Goal: Feedback & Contribution: Contribute content

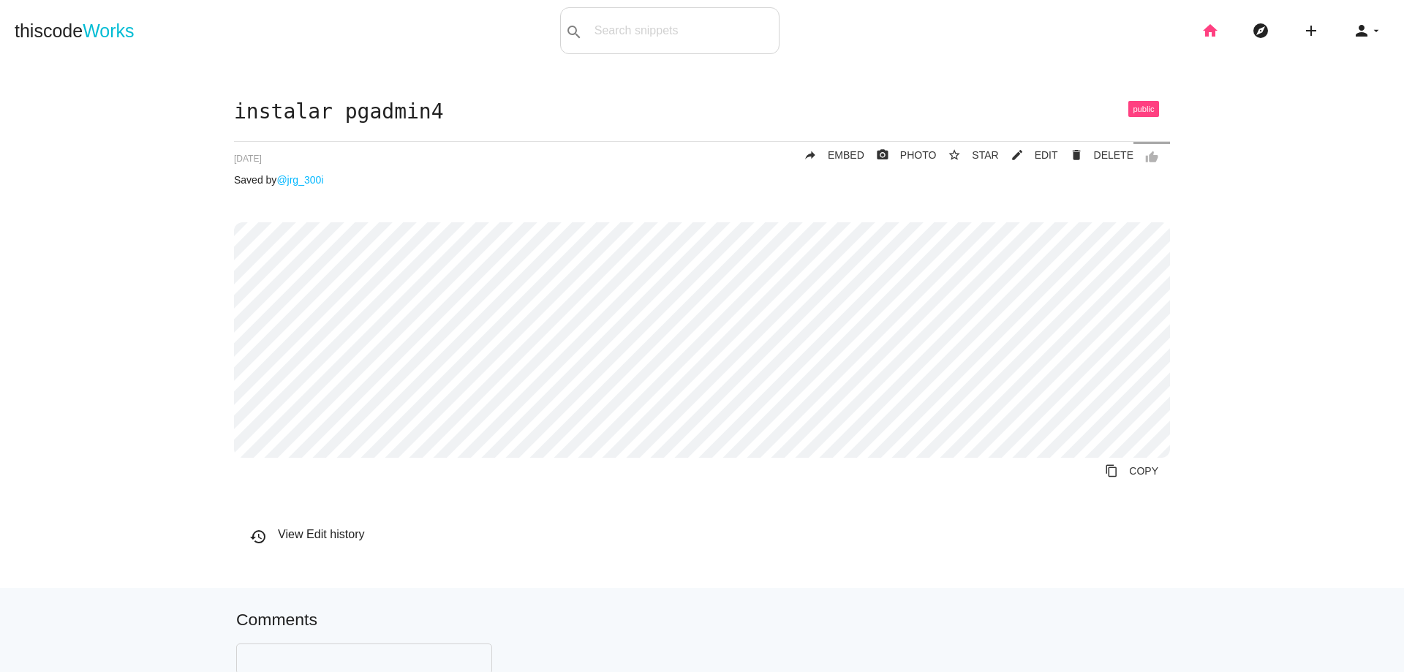
click at [1205, 25] on icon "home" at bounding box center [1210, 30] width 18 height 47
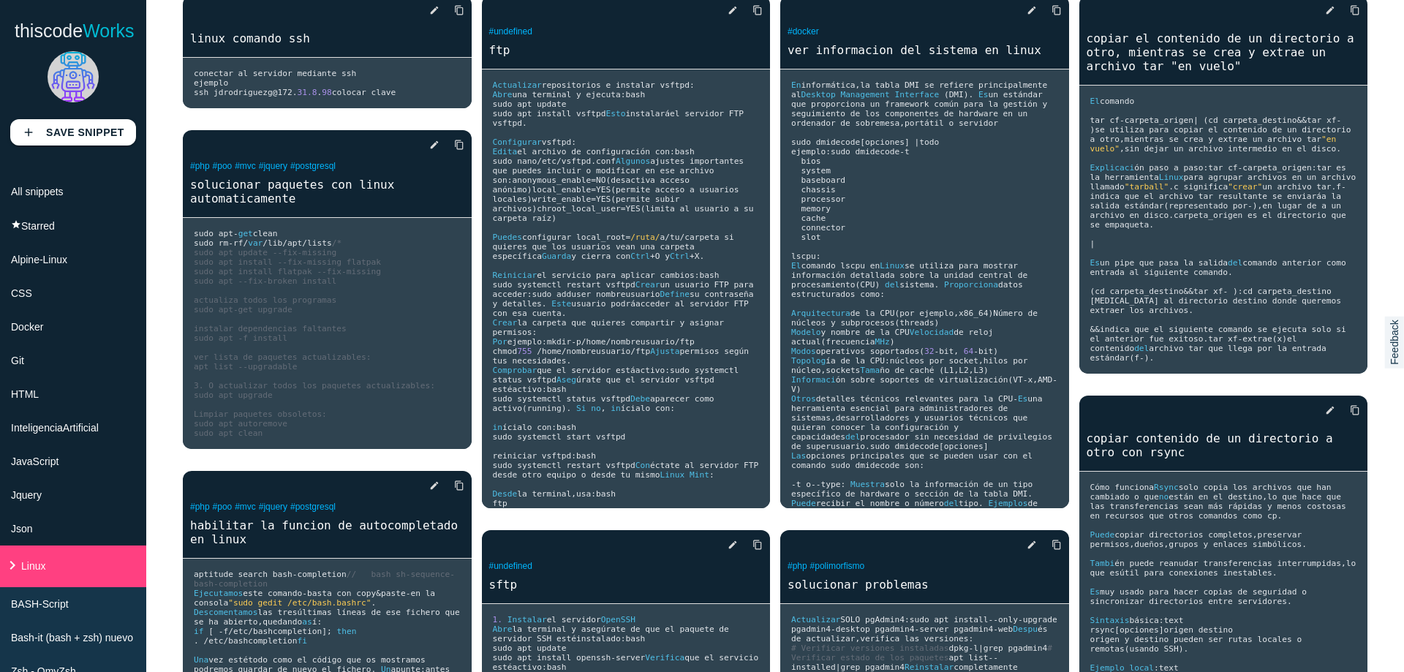
scroll to position [175, 0]
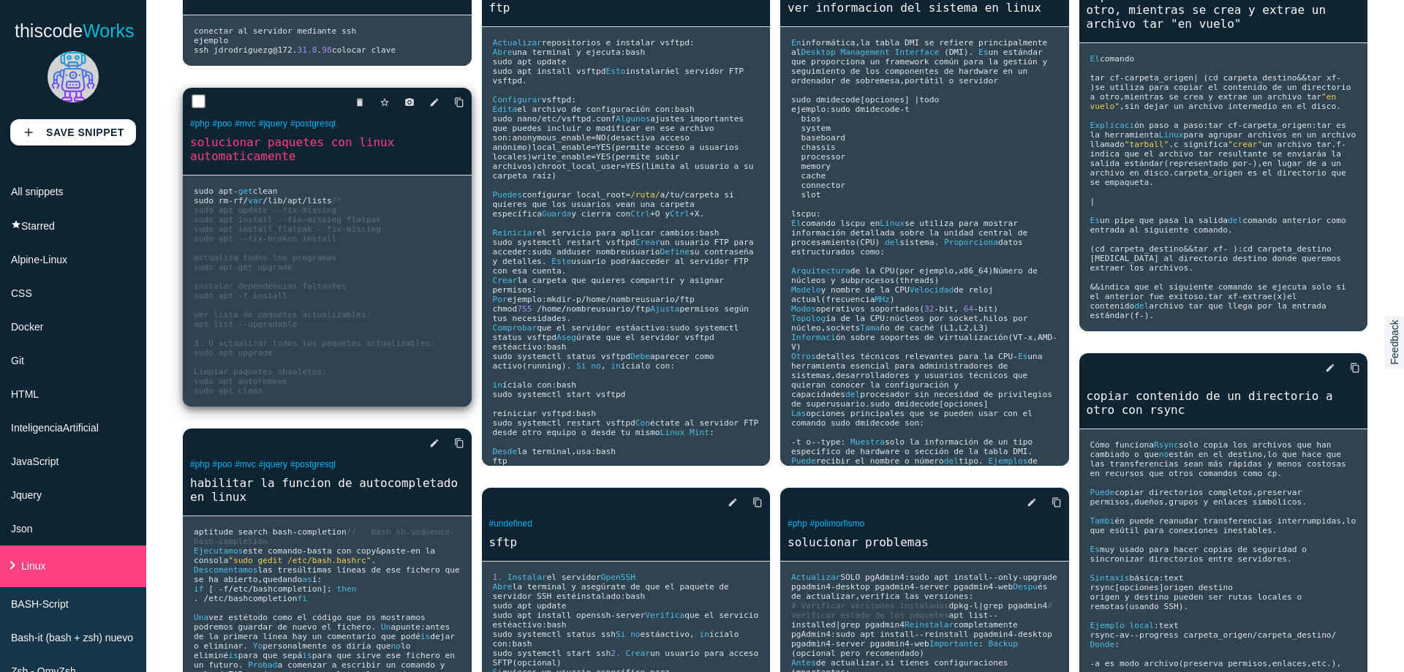
click at [371, 382] on pre "sudo apt - get clean sudo rm - rf / var / lib / apt / lists /* sudo apt update …" at bounding box center [327, 290] width 289 height 231
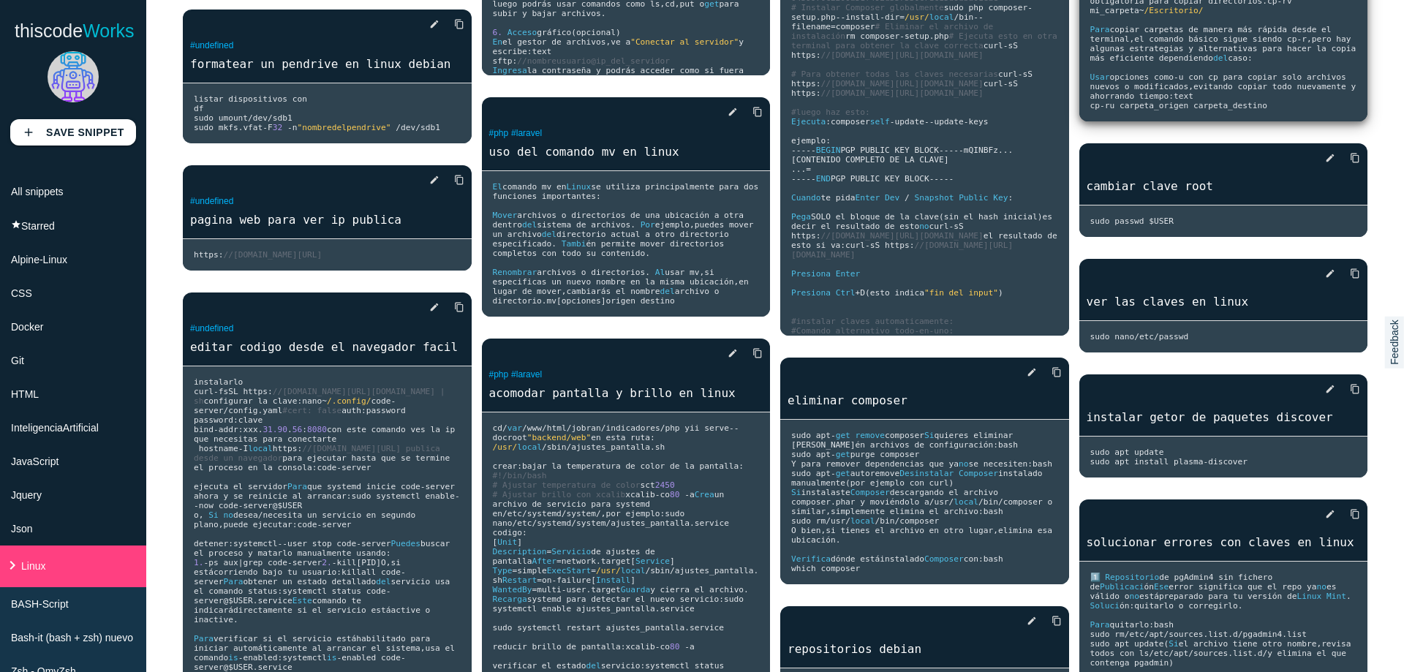
scroll to position [1140, 0]
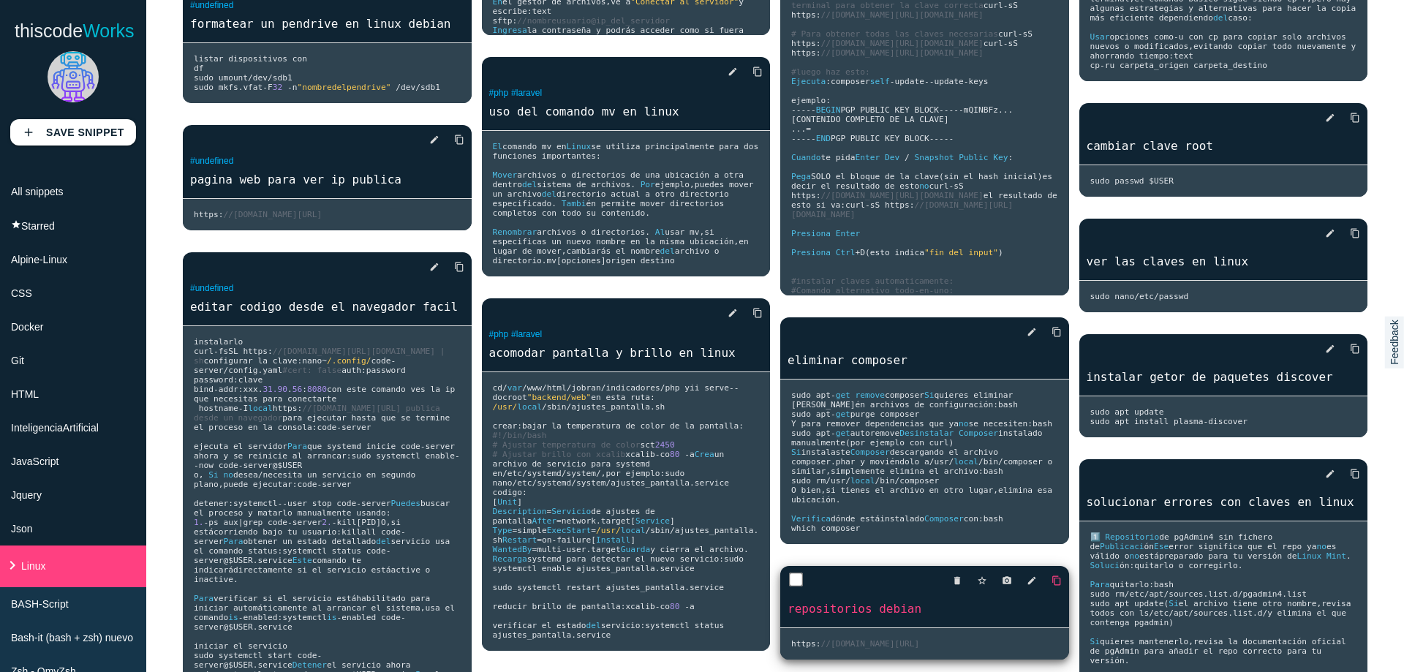
click at [1051, 567] on icon "content_copy" at bounding box center [1056, 580] width 10 height 26
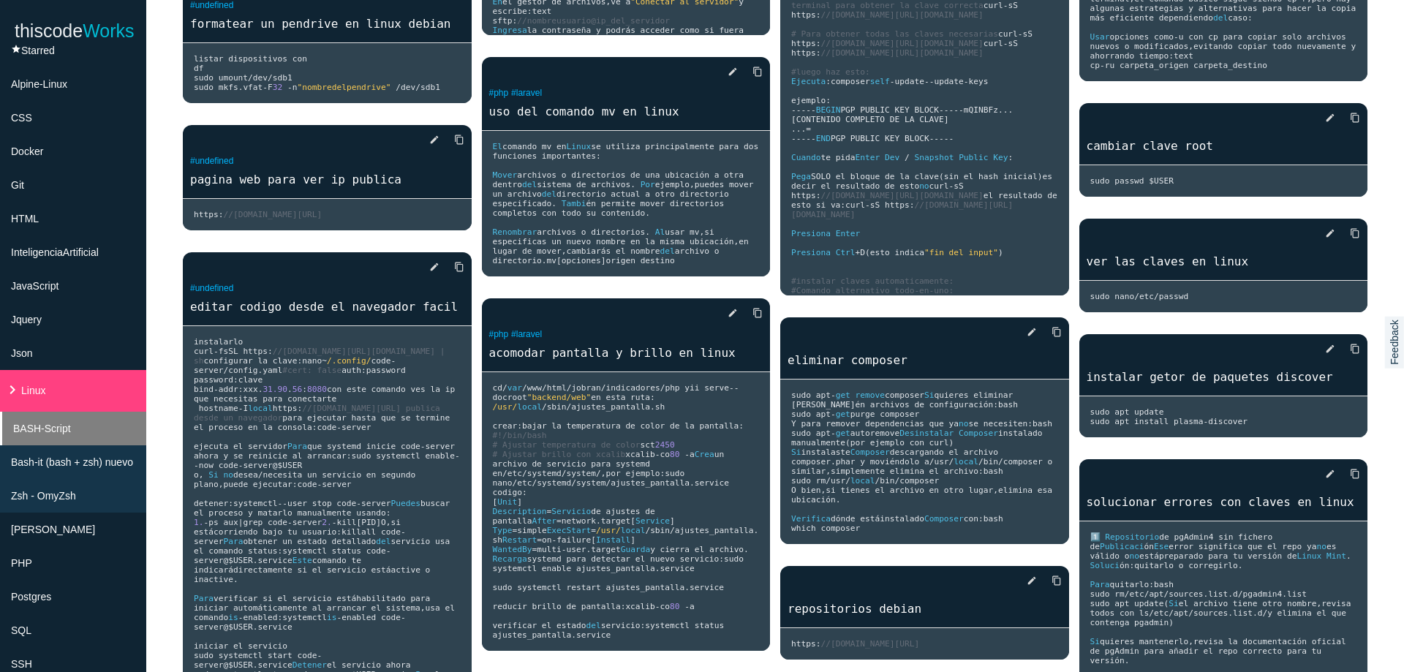
scroll to position [263, 0]
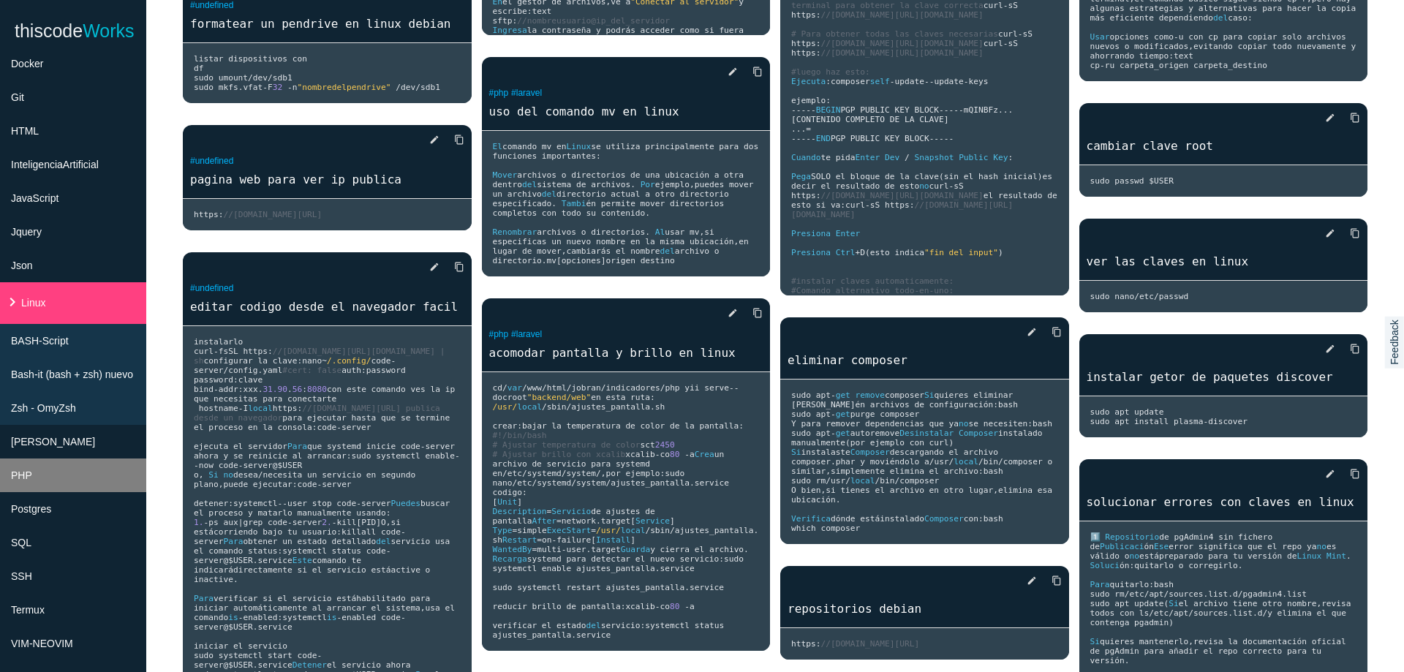
click at [84, 463] on li "PHP" at bounding box center [73, 475] width 146 height 34
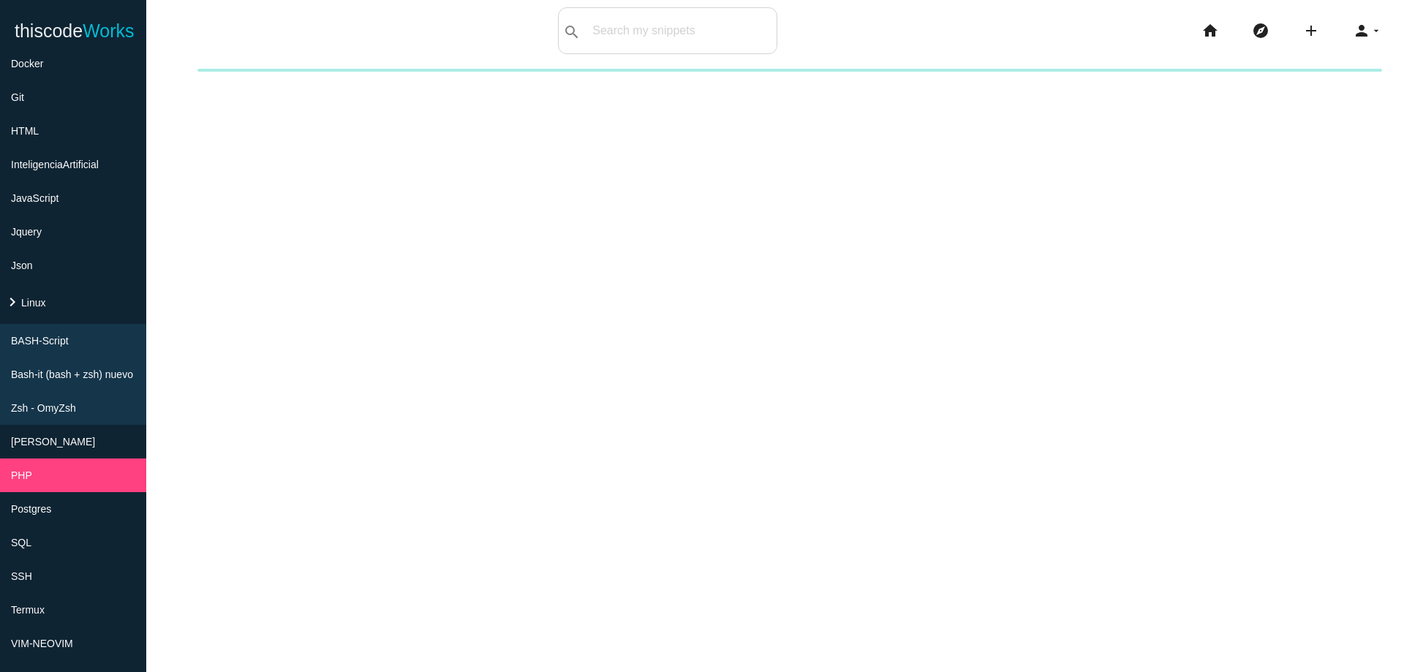
click at [381, 305] on div "New collection Cancel Create" at bounding box center [774, 405] width 1257 height 672
click at [97, 436] on li "PASCAL" at bounding box center [73, 442] width 146 height 34
click at [86, 479] on li "PHP" at bounding box center [73, 475] width 146 height 34
click at [686, 29] on input "text" at bounding box center [702, 30] width 148 height 31
click at [822, 263] on div "New collection Cancel Create" at bounding box center [774, 405] width 1257 height 672
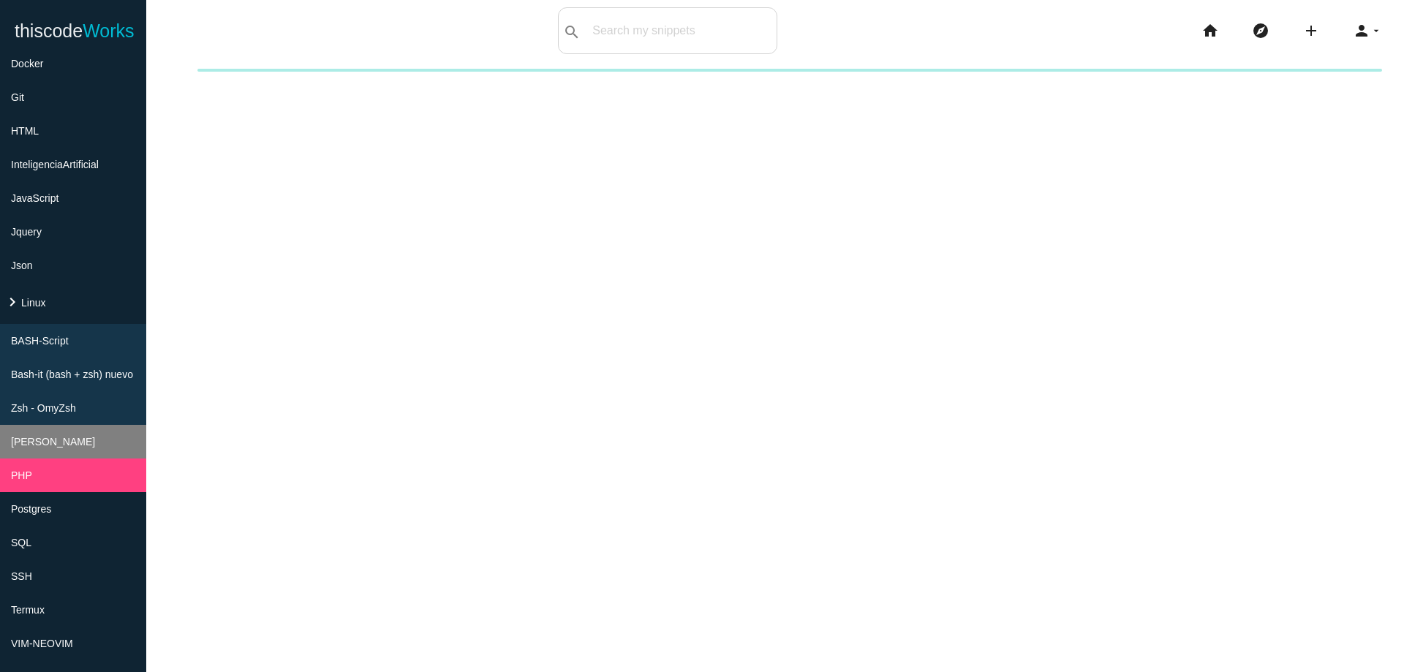
click at [71, 452] on li "PASCAL" at bounding box center [73, 442] width 146 height 34
click at [67, 472] on li "PHP" at bounding box center [73, 475] width 146 height 34
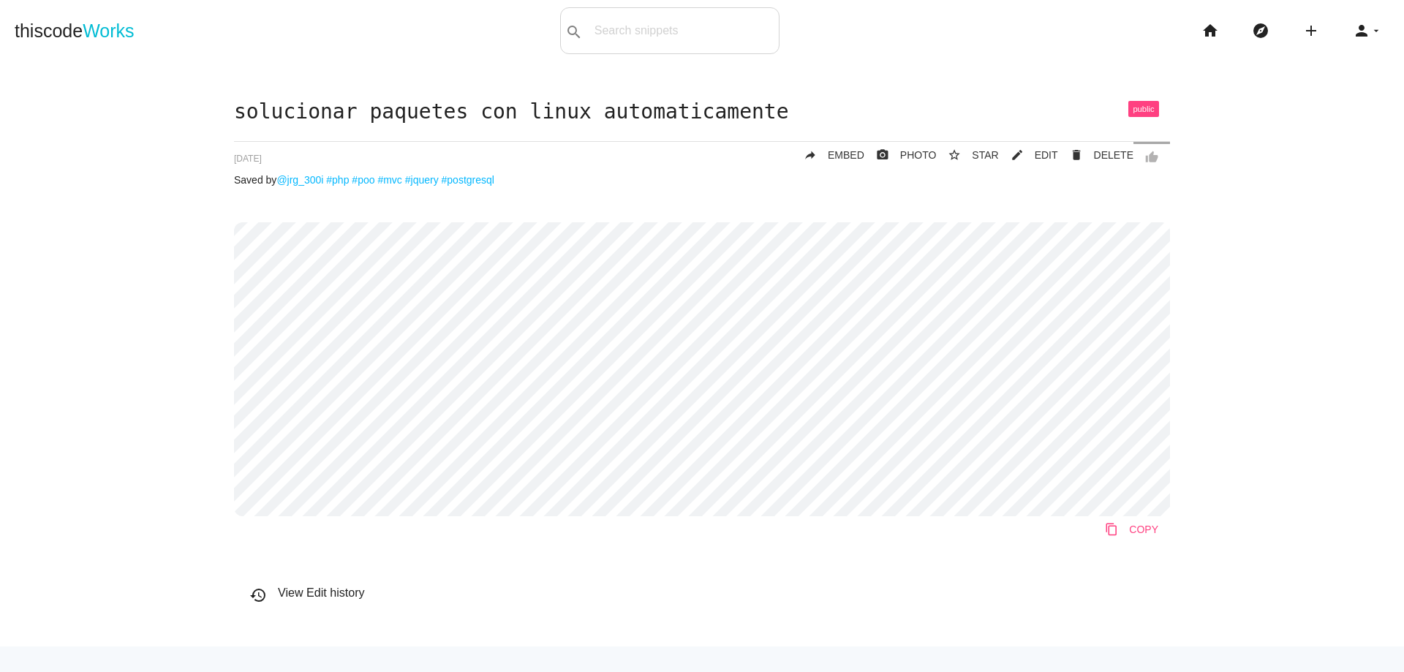
click at [1125, 526] on link "content_copy COPY" at bounding box center [1131, 529] width 77 height 26
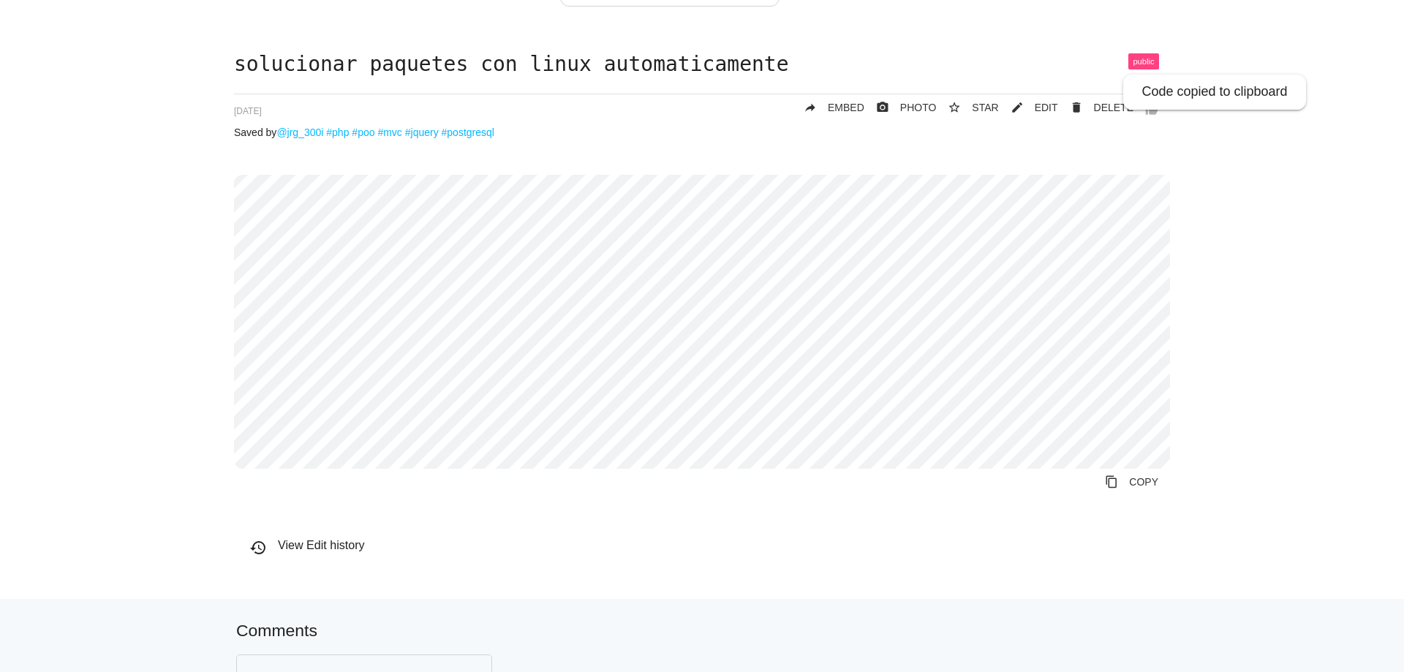
scroll to position [88, 0]
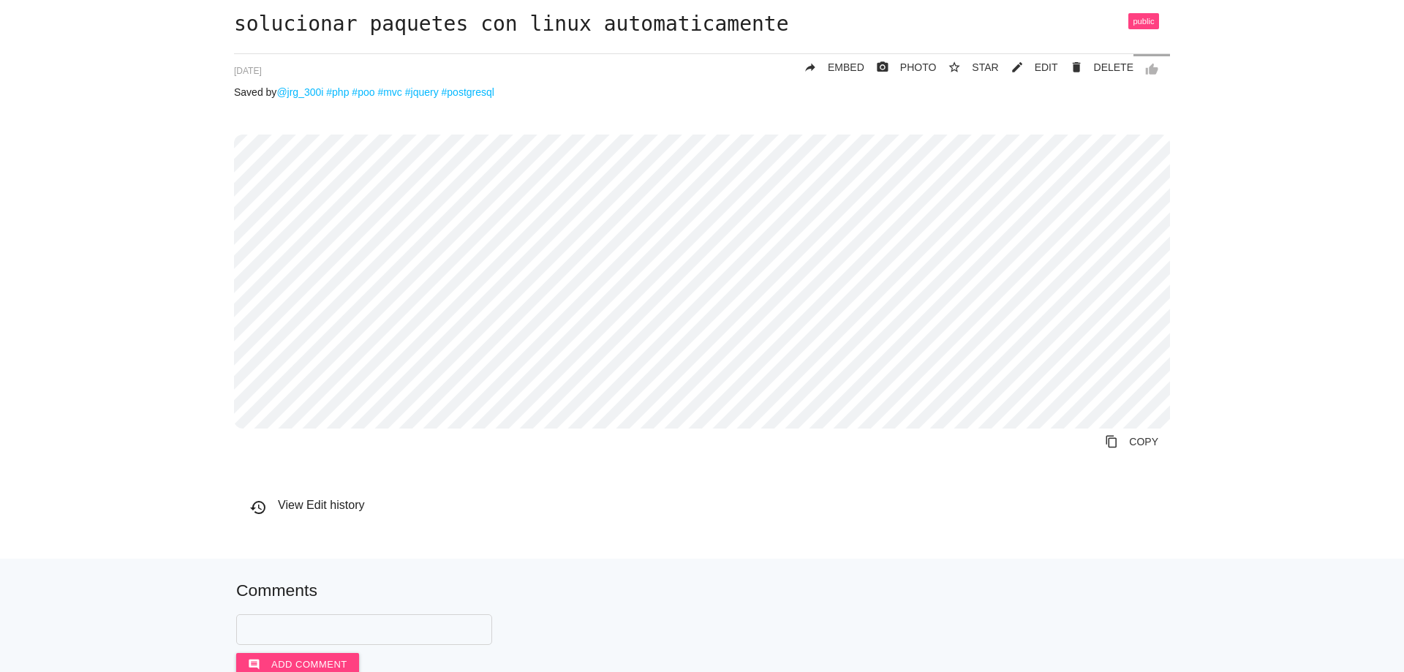
click at [63, 357] on div "solucionar paquetes con linux automaticamente thumb_up delete DELETE mode_edit …" at bounding box center [702, 285] width 1374 height 545
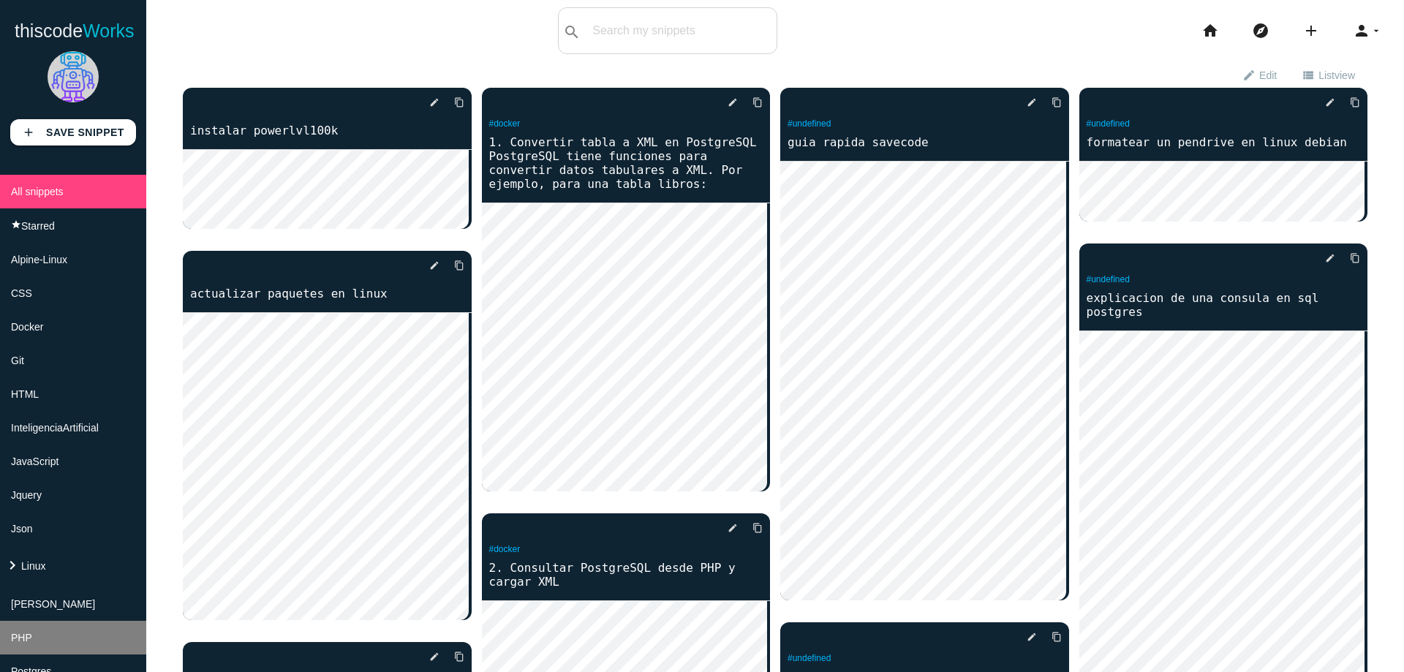
click at [56, 643] on li "PHP" at bounding box center [73, 638] width 146 height 34
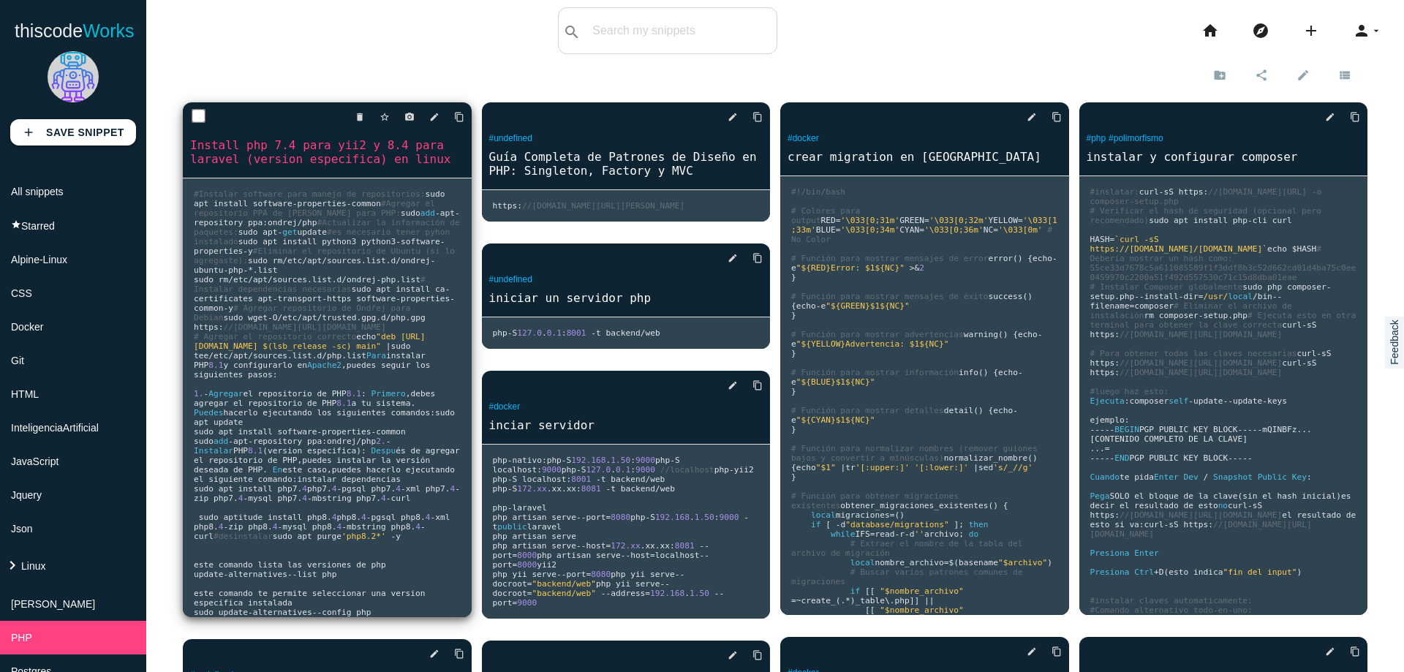
click at [307, 370] on span "y configurarlo en" at bounding box center [265, 365] width 84 height 10
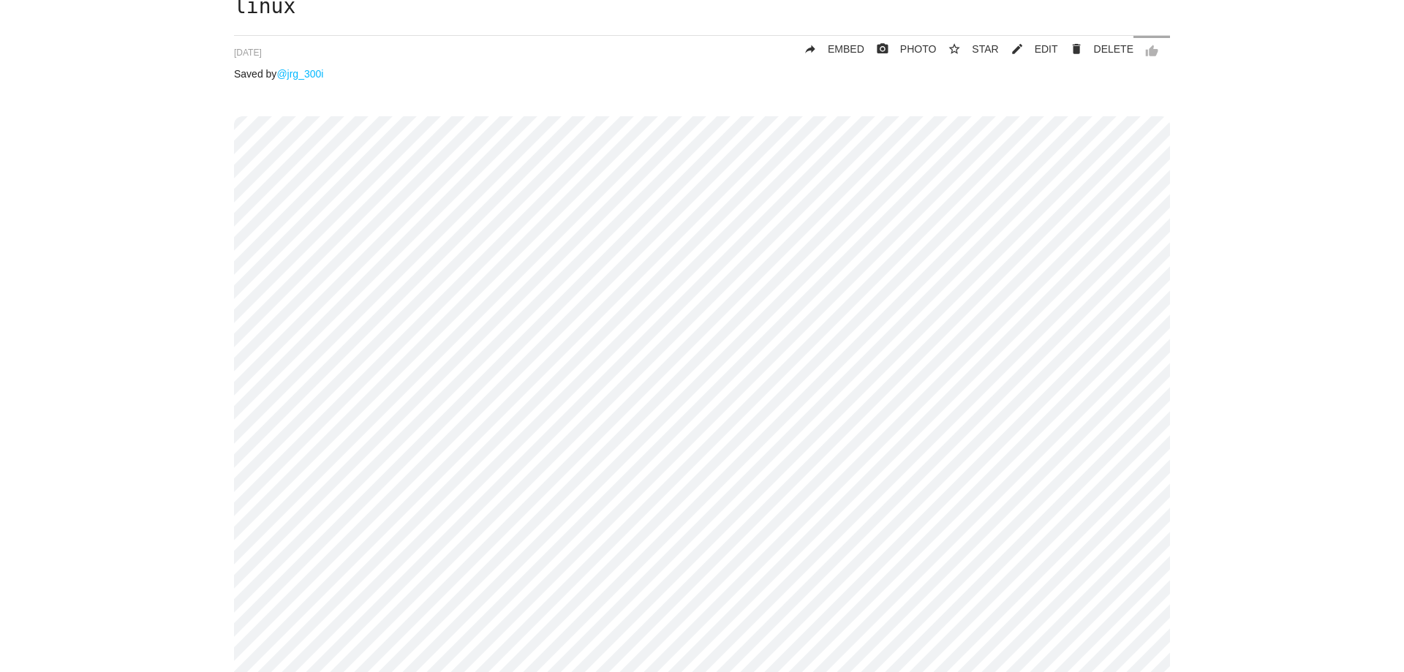
scroll to position [88, 0]
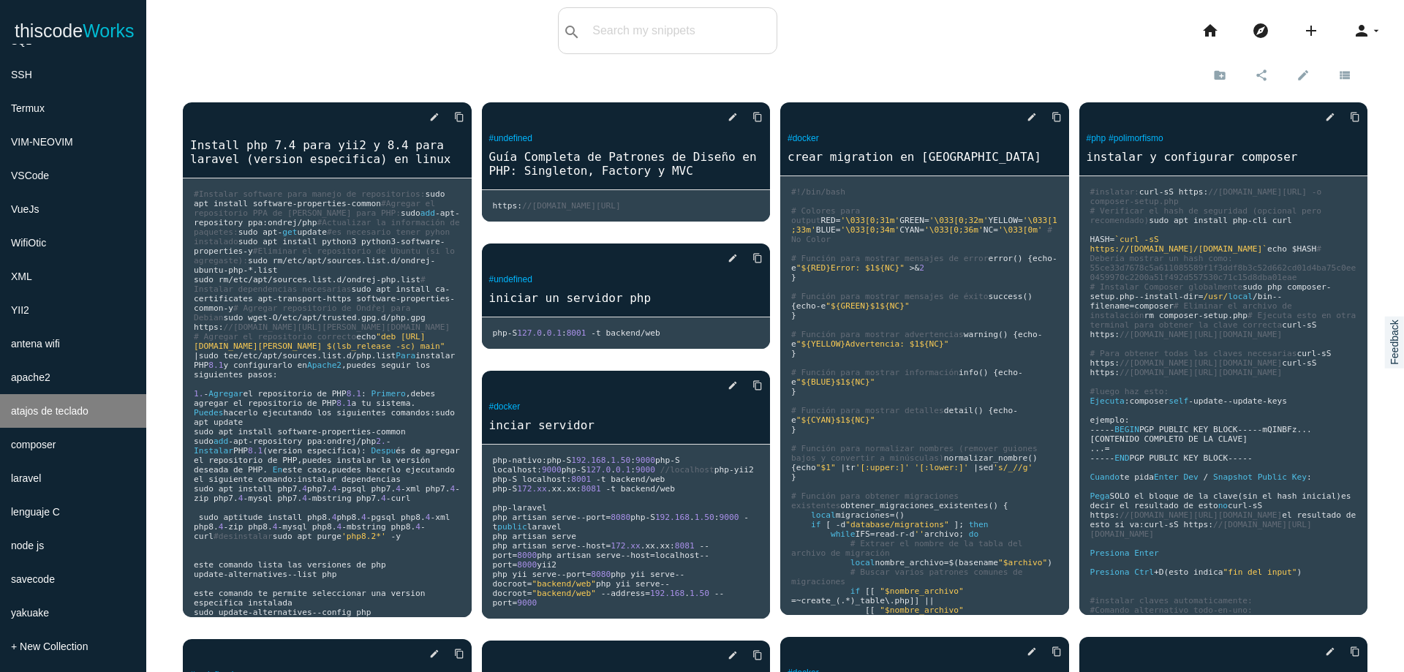
scroll to position [665, 0]
click at [64, 447] on li "composer" at bounding box center [73, 443] width 146 height 34
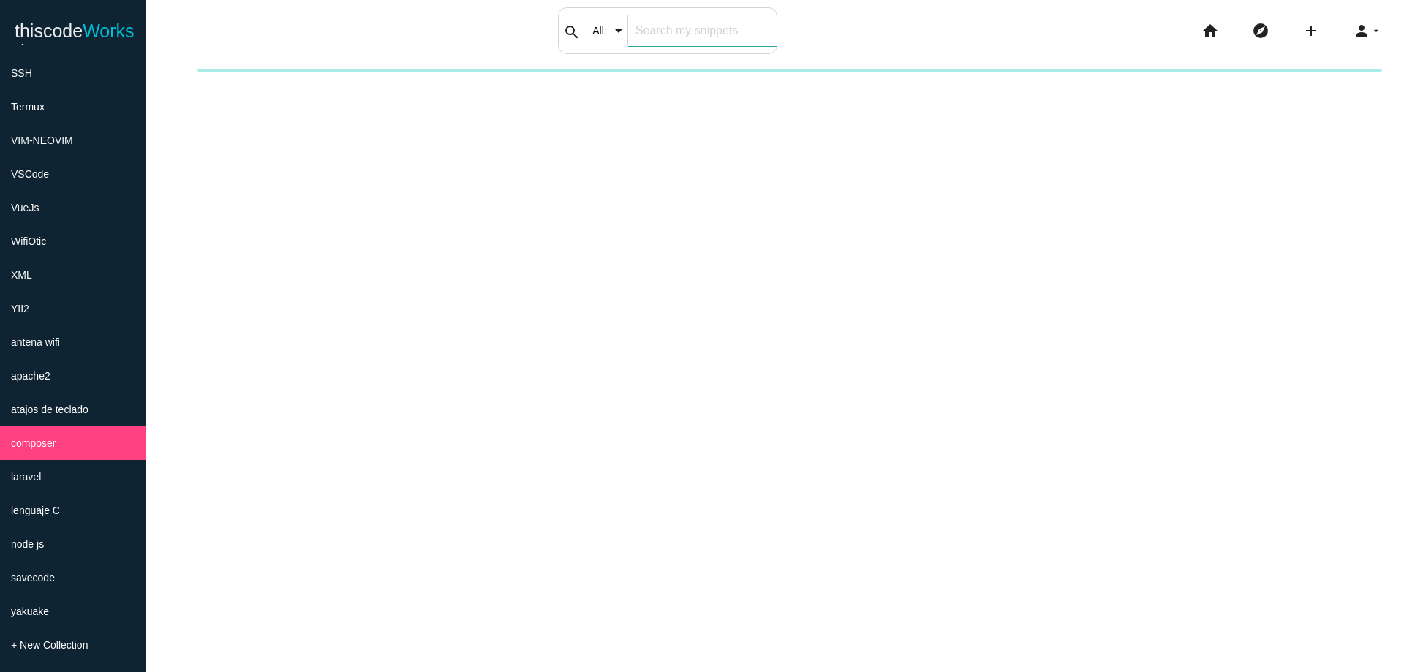
click at [618, 40] on div "search All: All: Code: Title: Tag: All: Code: Title: Tag:" at bounding box center [667, 30] width 219 height 47
type input "image"
click at [94, 444] on li "composer" at bounding box center [73, 443] width 146 height 34
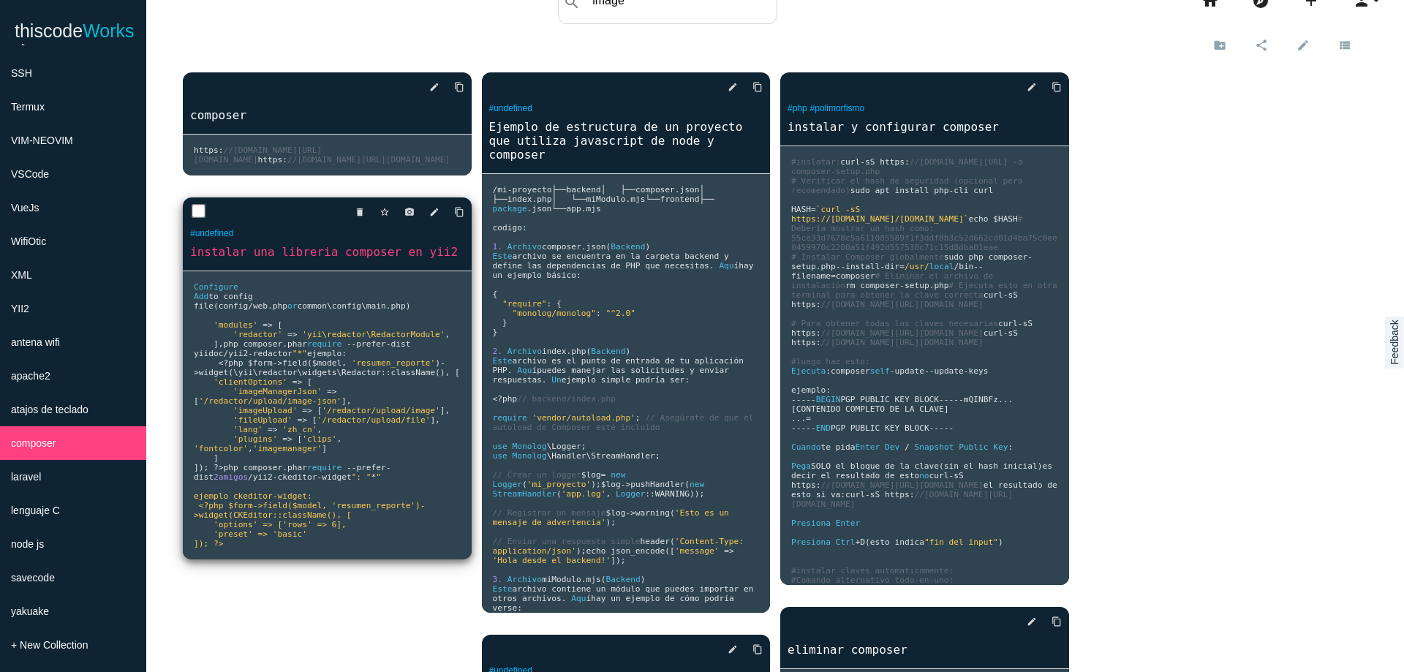
scroll to position [0, 0]
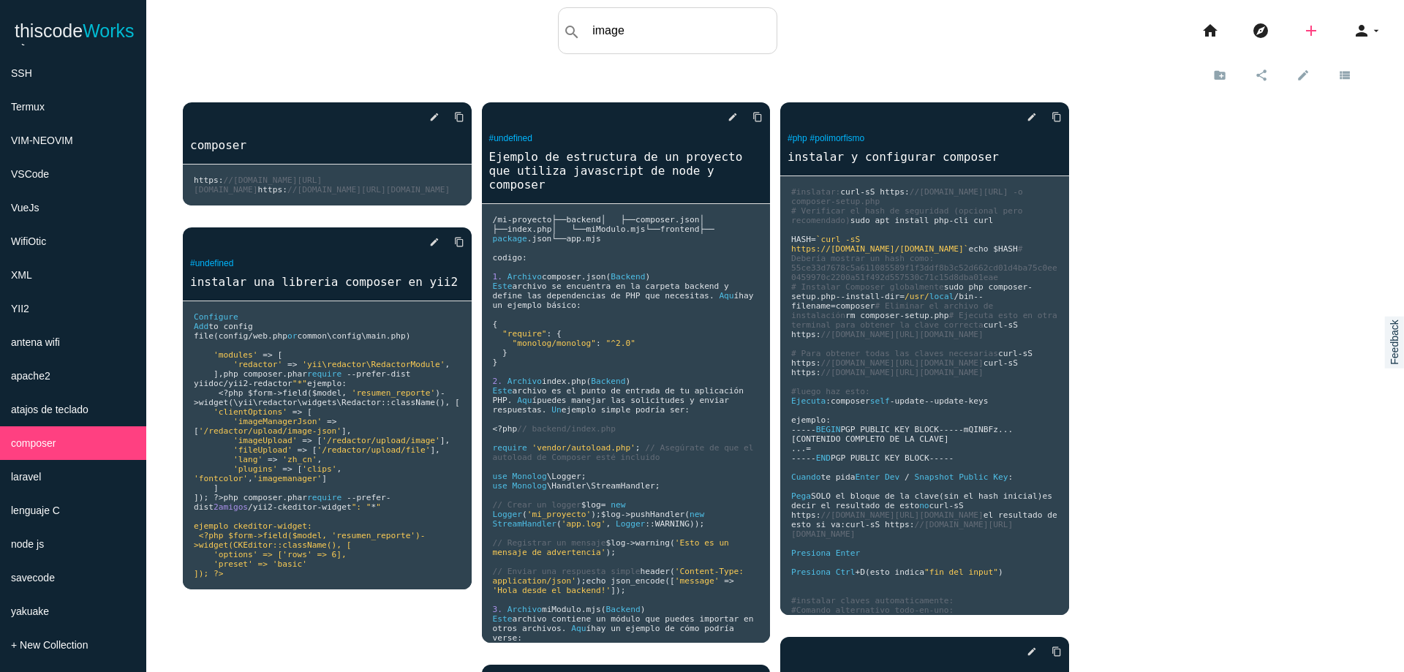
click at [1304, 25] on icon "add" at bounding box center [1311, 30] width 18 height 47
click at [1304, 25] on icon "code" at bounding box center [1312, 26] width 18 height 16
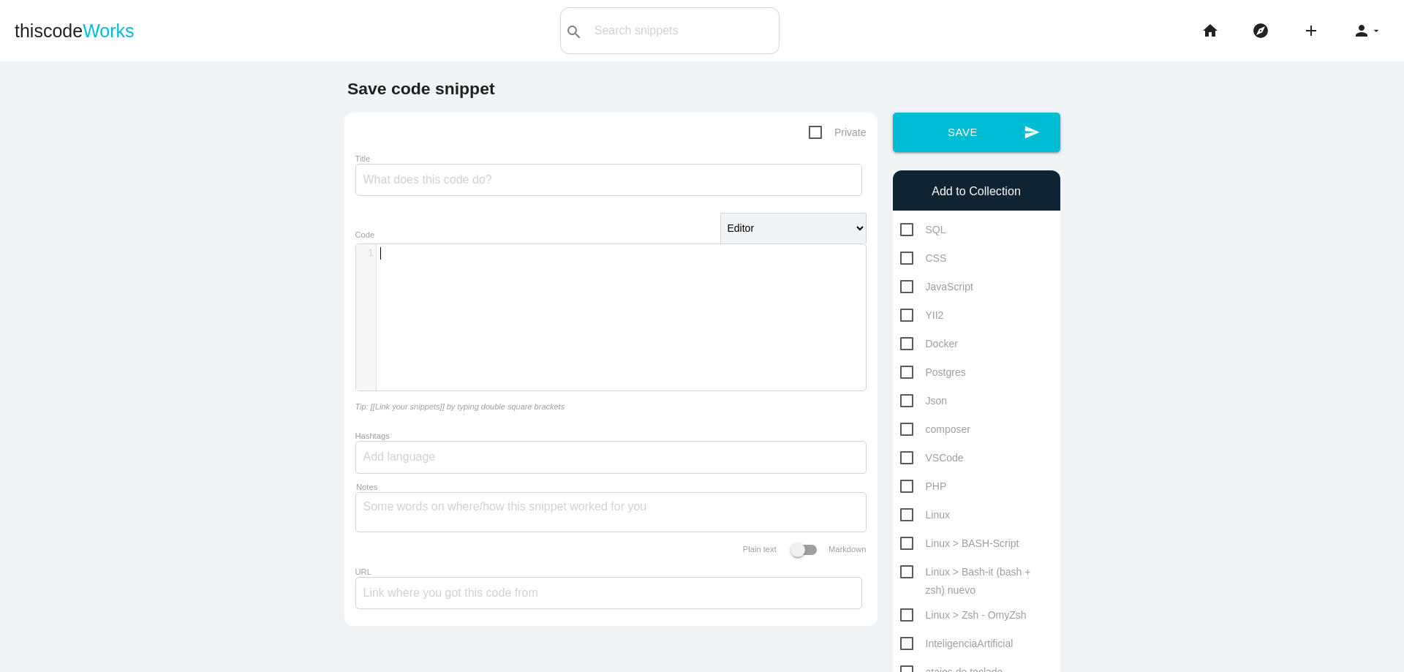
scroll to position [4, 0]
click at [610, 276] on div "​ x 1 ​" at bounding box center [621, 328] width 531 height 168
click at [557, 183] on input "Title" at bounding box center [608, 180] width 507 height 32
type input "librearias"
drag, startPoint x: 375, startPoint y: 253, endPoint x: 594, endPoint y: 267, distance: 219.8
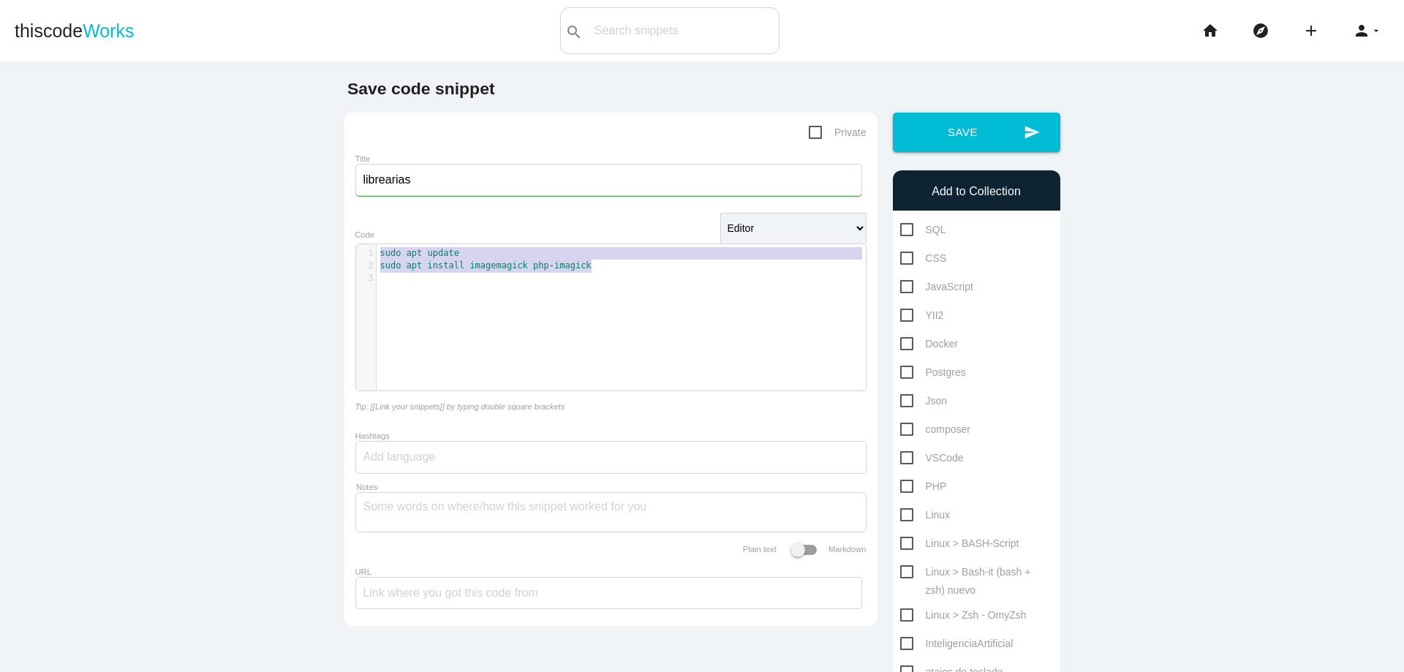
click at [594, 267] on div "1 sudo apt update 2 sudo apt install imagemagick php - imagick 3 ​" at bounding box center [626, 266] width 500 height 38
click at [1205, 36] on icon "home" at bounding box center [1210, 30] width 18 height 47
type textarea "sudo apt update sudo apt install imagemagick php-imagick"
